Goal: Task Accomplishment & Management: Manage account settings

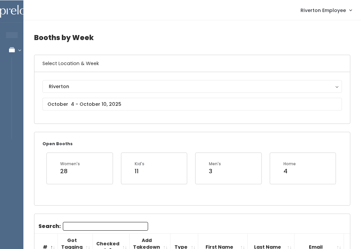
scroll to position [0, 126]
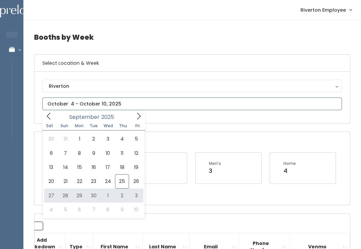
type input "September 27 to October 3"
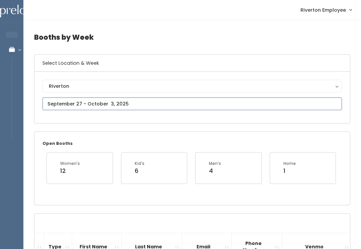
click at [162, 104] on input "text" at bounding box center [191, 104] width 299 height 13
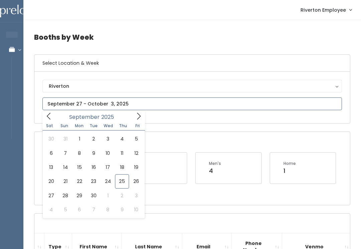
type input "September 20 to September 26"
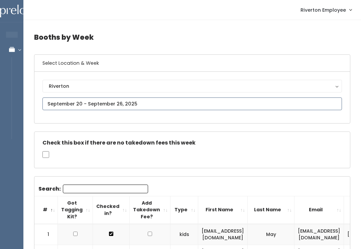
click at [119, 104] on input "text" at bounding box center [191, 104] width 299 height 13
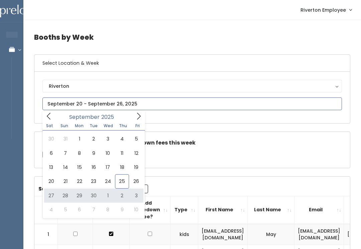
type input "September 27 to October 3"
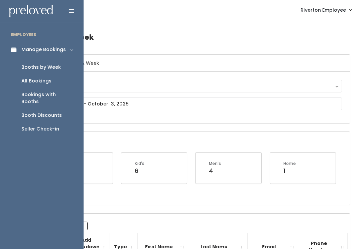
click div "Booth Discounts"
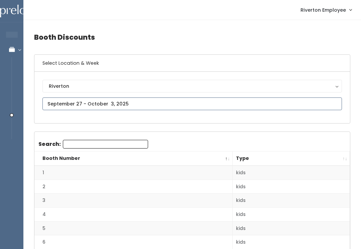
click at [95, 101] on input "text" at bounding box center [191, 104] width 299 height 13
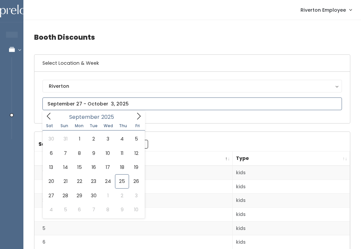
type input "[DATE] to [DATE]"
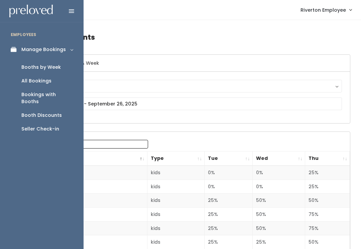
click at [31, 64] on div "Booths by Week" at bounding box center [40, 67] width 39 height 7
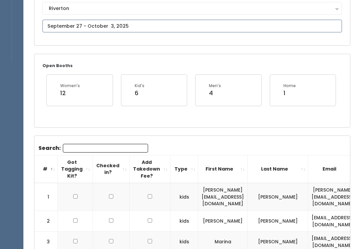
click at [153, 26] on input "text" at bounding box center [191, 26] width 299 height 13
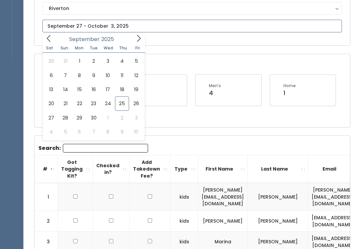
scroll to position [78, 0]
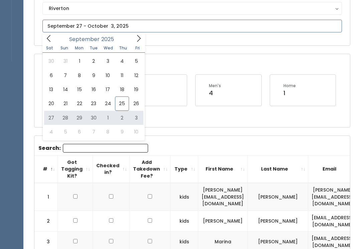
type input "September 27 to October 3"
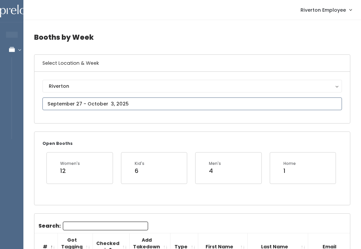
click at [256, 103] on input "text" at bounding box center [191, 104] width 299 height 13
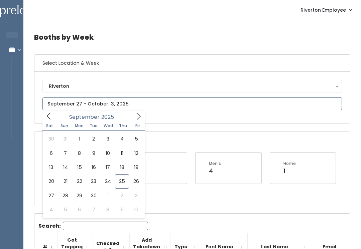
type input "[DATE] to [DATE]"
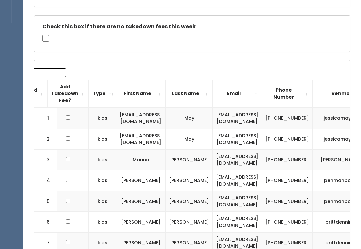
scroll to position [0, 107]
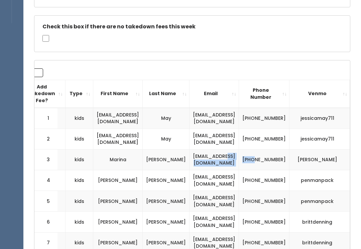
click at [289, 150] on td "[PHONE_NUMBER]" at bounding box center [264, 159] width 50 height 21
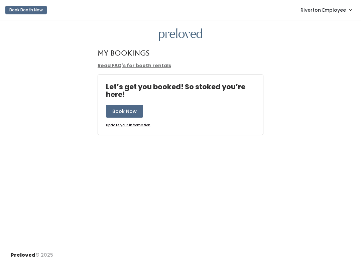
click at [333, 8] on span "Riverton Employee" at bounding box center [322, 9] width 45 height 7
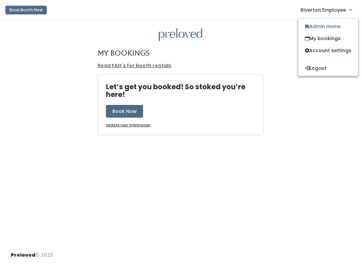
click at [337, 26] on link "Admin Home" at bounding box center [328, 26] width 60 height 12
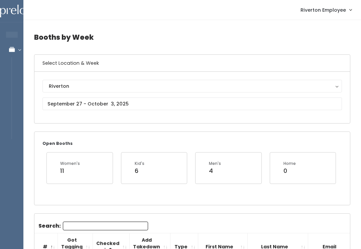
click at [183, 108] on input "text" at bounding box center [191, 104] width 299 height 13
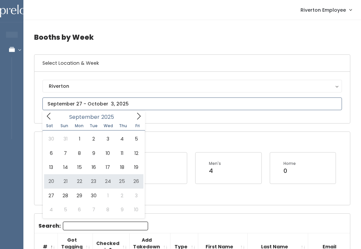
type input "September 20 to September 26"
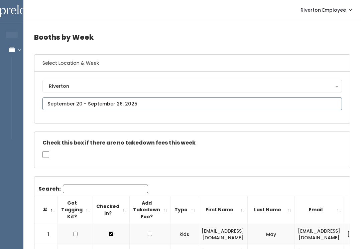
click at [145, 101] on input "text" at bounding box center [191, 104] width 299 height 13
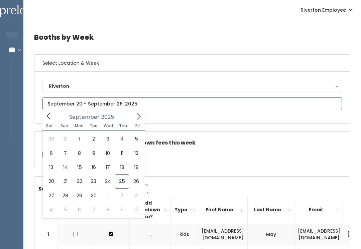
click at [141, 107] on input "text" at bounding box center [191, 104] width 299 height 13
type input "[DATE] to [DATE]"
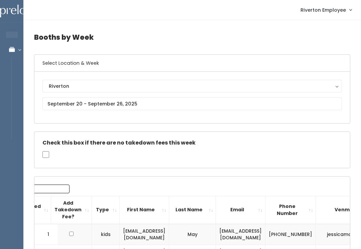
click at [151, 123] on div "Riverton [GEOGRAPHIC_DATA]" at bounding box center [191, 97] width 315 height 51
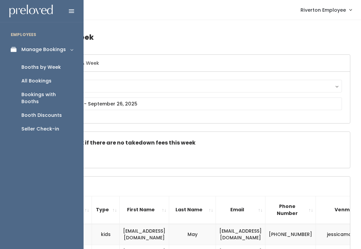
click at [59, 112] on div "Booth Discounts" at bounding box center [41, 115] width 40 height 7
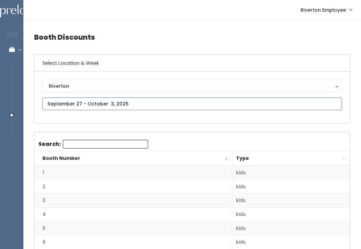
click at [120, 98] on input "text" at bounding box center [191, 104] width 299 height 13
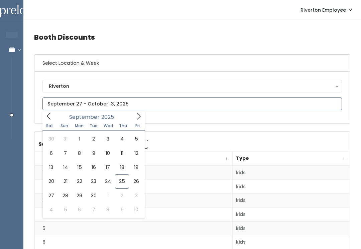
type input "[DATE] to [DATE]"
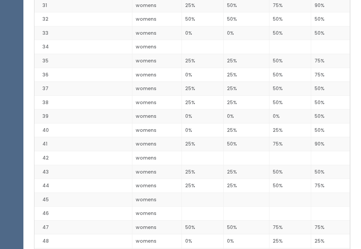
scroll to position [579, 0]
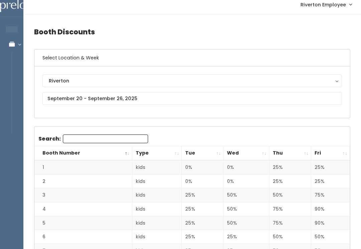
click at [343, 153] on th "Fri" at bounding box center [330, 154] width 39 height 14
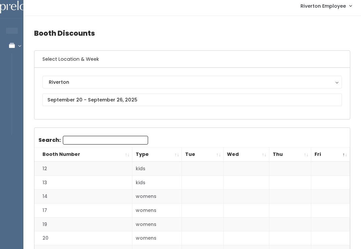
scroll to position [4, 0]
click at [348, 151] on th "Fri" at bounding box center [330, 155] width 39 height 14
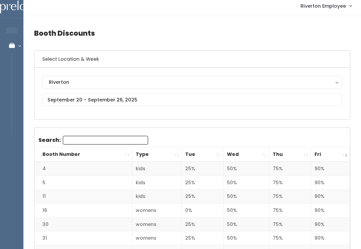
click at [345, 154] on th "Fri" at bounding box center [330, 155] width 39 height 14
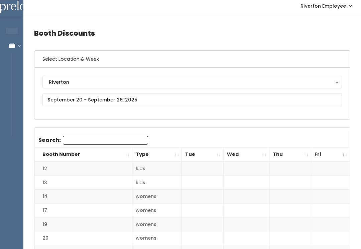
click at [345, 152] on th "Fri" at bounding box center [330, 155] width 39 height 14
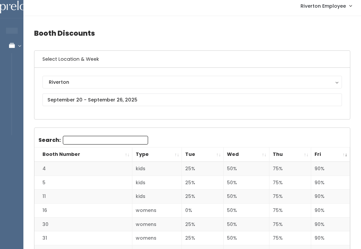
click at [345, 152] on th "Fri" at bounding box center [330, 155] width 39 height 14
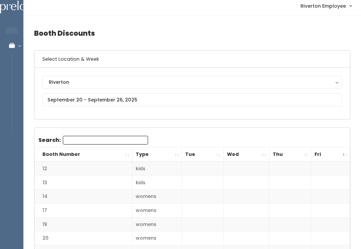
click at [345, 150] on th "Fri" at bounding box center [330, 155] width 39 height 14
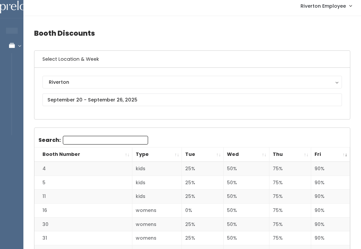
click at [112, 99] on input "text" at bounding box center [191, 100] width 299 height 13
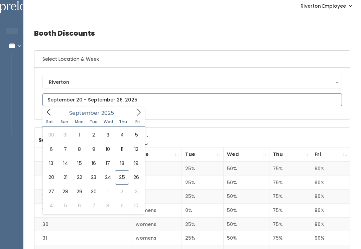
type input "September 20 to September 26"
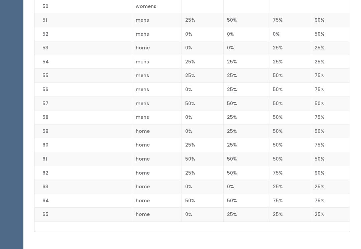
scroll to position [849, 0]
